Goal: Navigation & Orientation: Find specific page/section

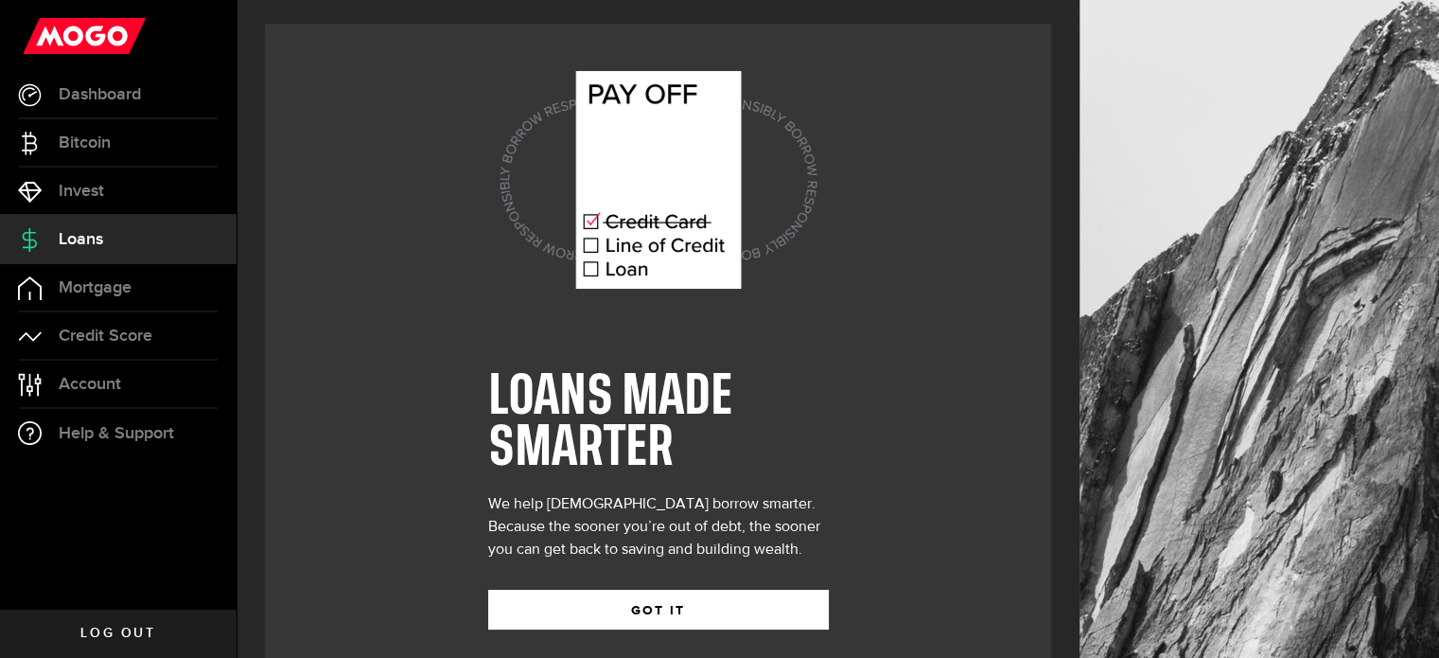
scroll to position [26, 0]
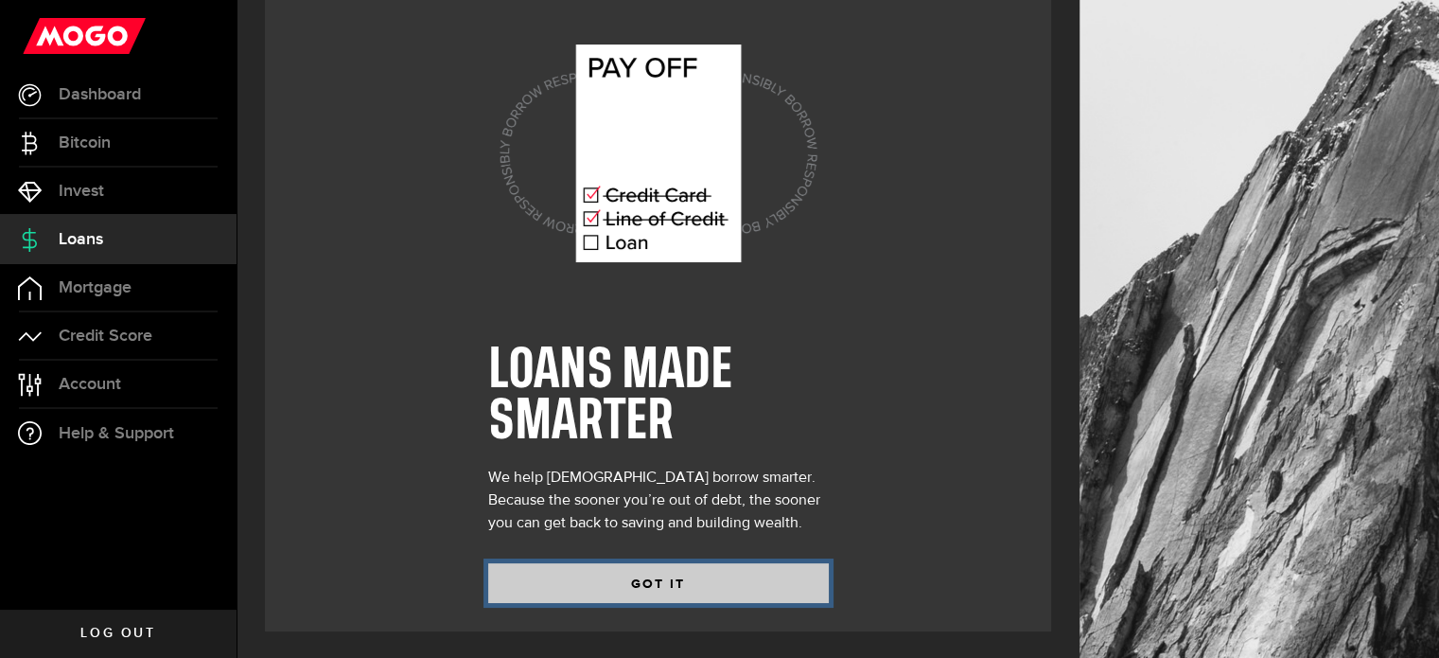
click at [640, 571] on button "GOT IT" at bounding box center [658, 583] width 341 height 40
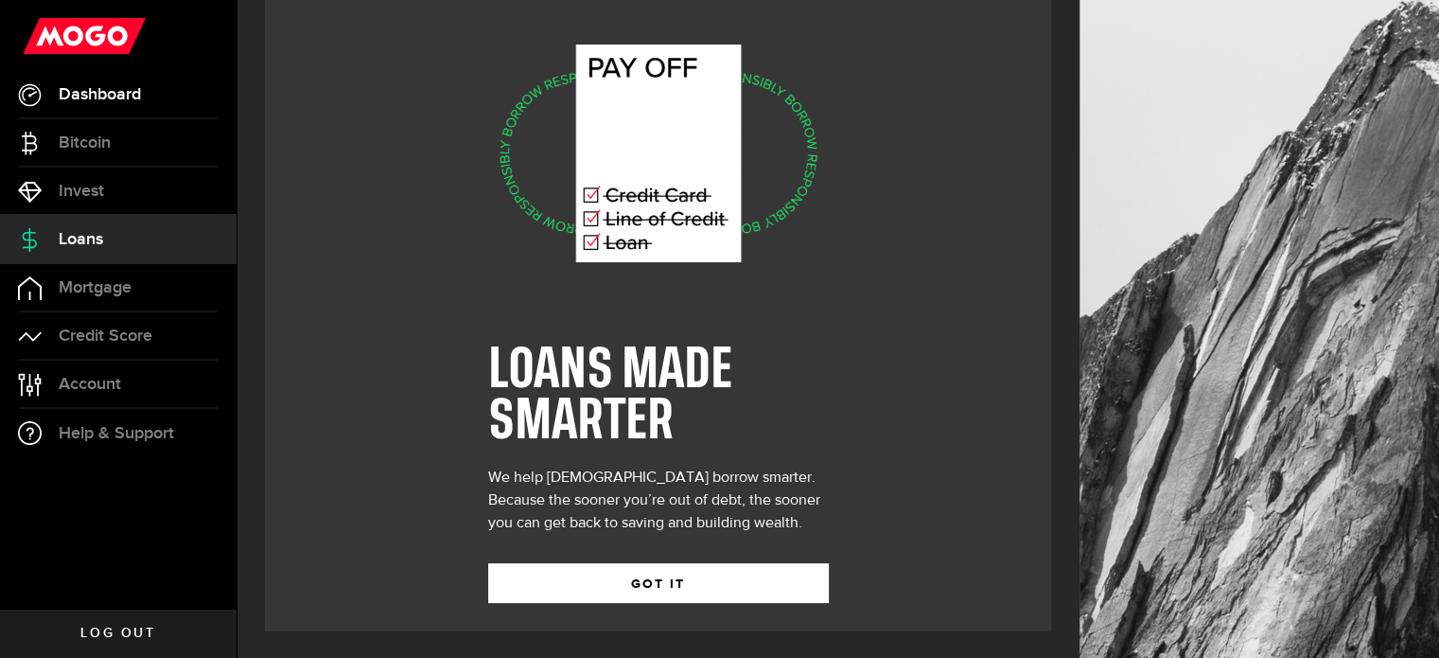
click at [102, 93] on span "Dashboard" at bounding box center [100, 94] width 82 height 17
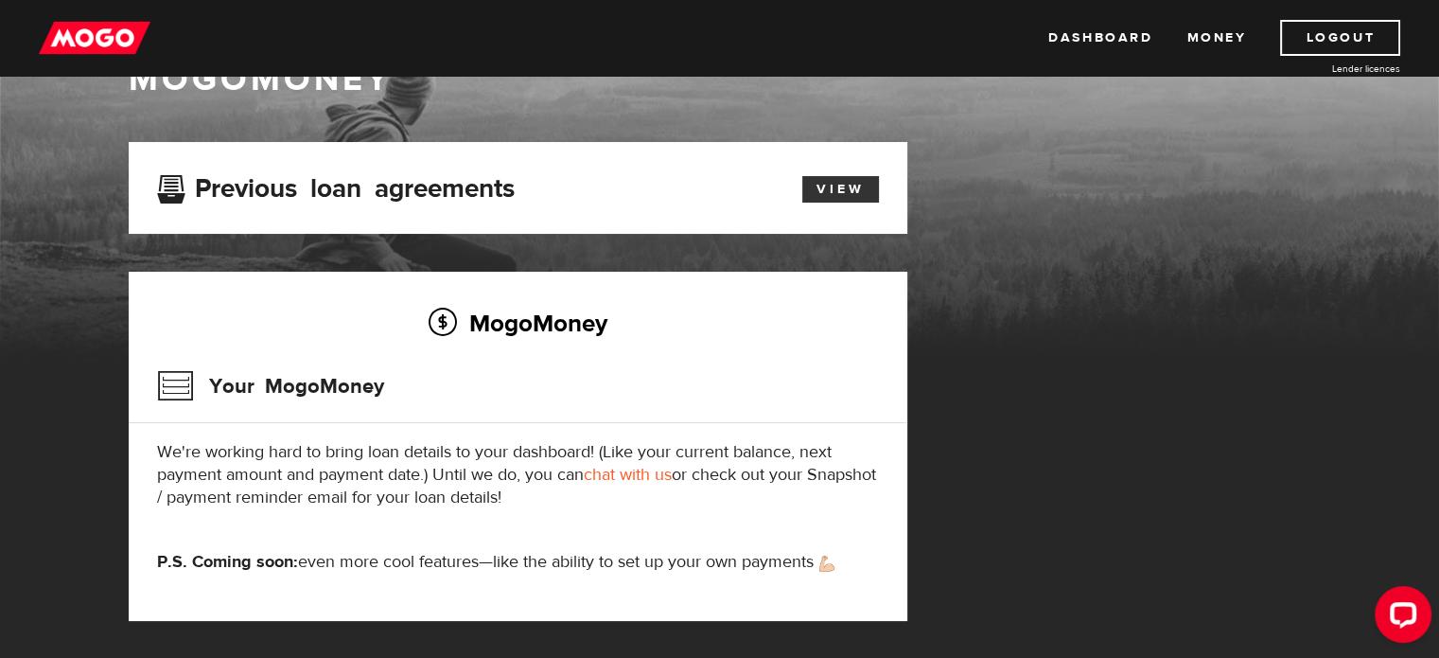
click at [848, 196] on link "View" at bounding box center [840, 189] width 77 height 26
click at [1094, 35] on link "Dashboard" at bounding box center [1101, 38] width 104 height 36
click at [174, 386] on h3 "Your MogoMoney" at bounding box center [270, 385] width 227 height 49
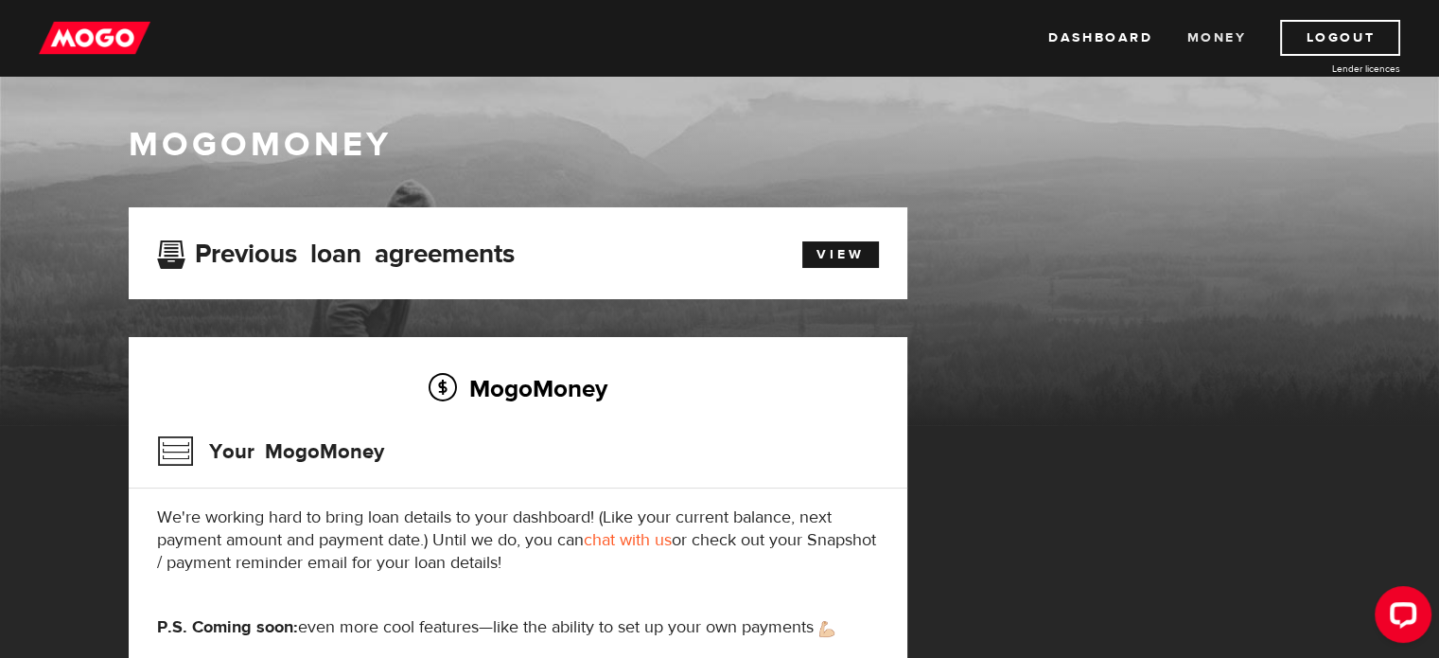
click at [1223, 29] on link "Money" at bounding box center [1217, 38] width 60 height 36
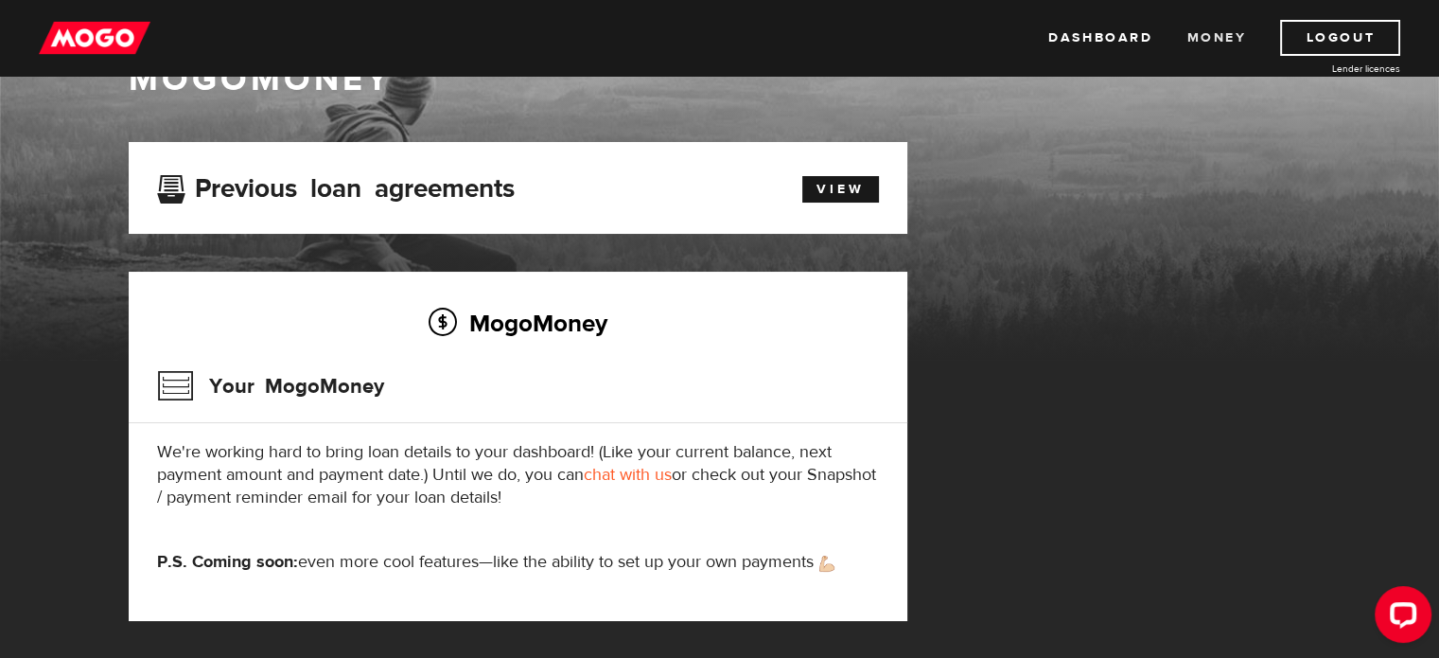
click at [1224, 29] on link "Money" at bounding box center [1217, 38] width 60 height 36
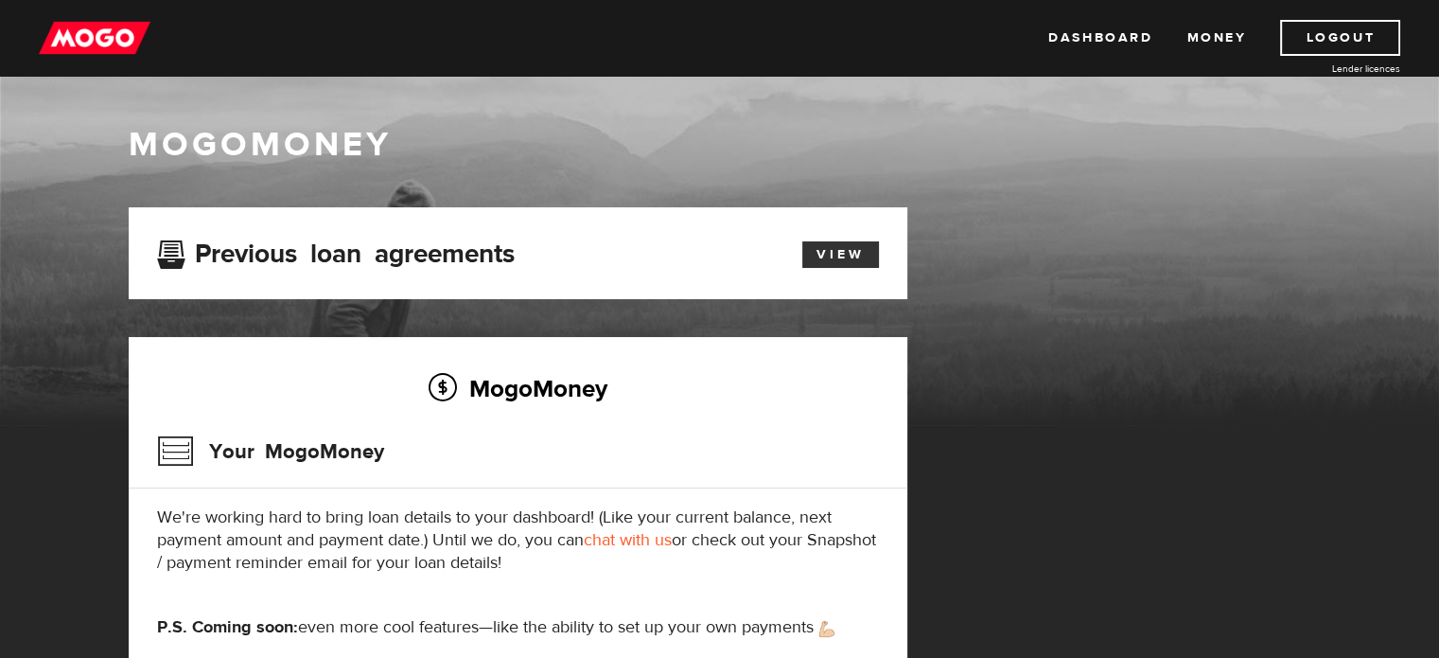
click at [842, 250] on link "View" at bounding box center [840, 254] width 77 height 26
